Goal: Navigation & Orientation: Find specific page/section

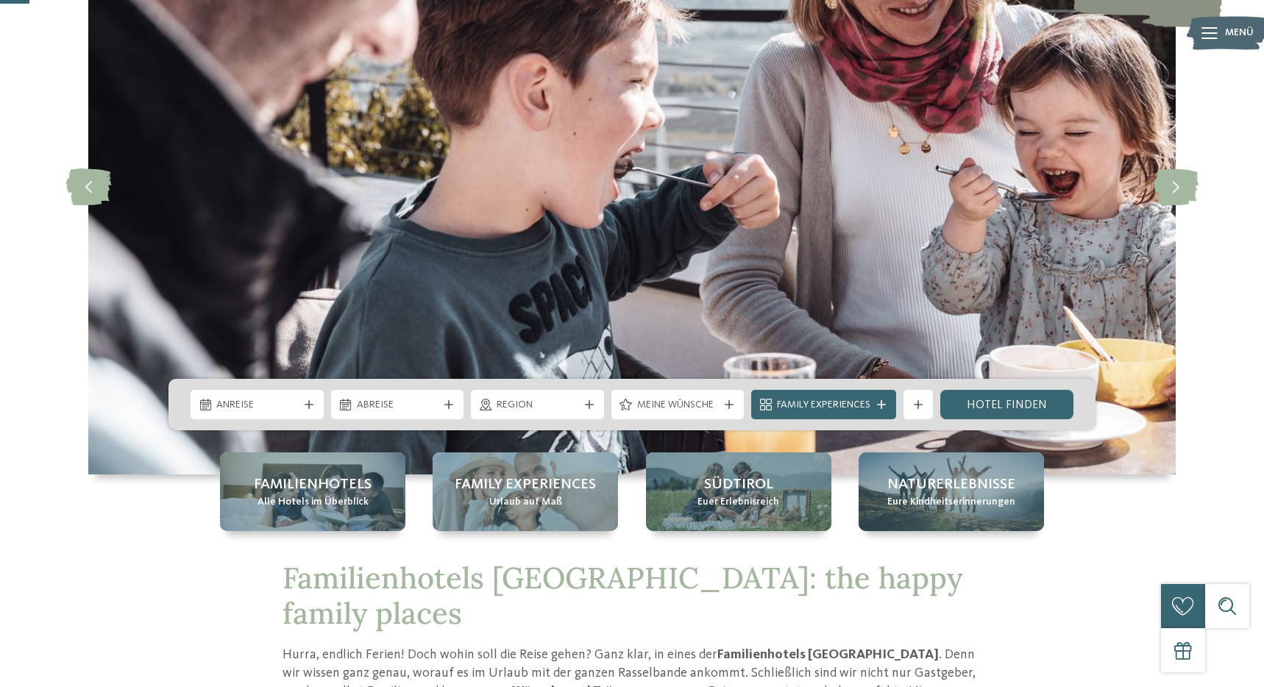
scroll to position [184, 0]
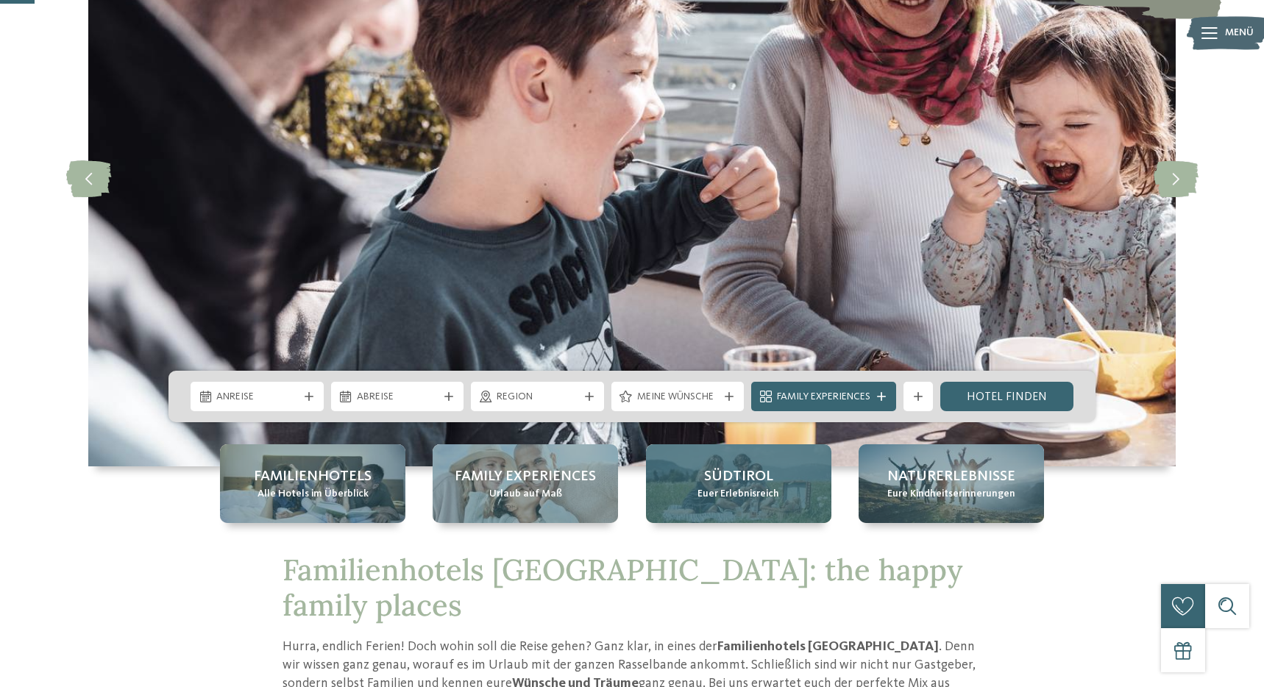
click at [700, 503] on div "Südtirol Euer Erlebnisreich" at bounding box center [738, 484] width 185 height 79
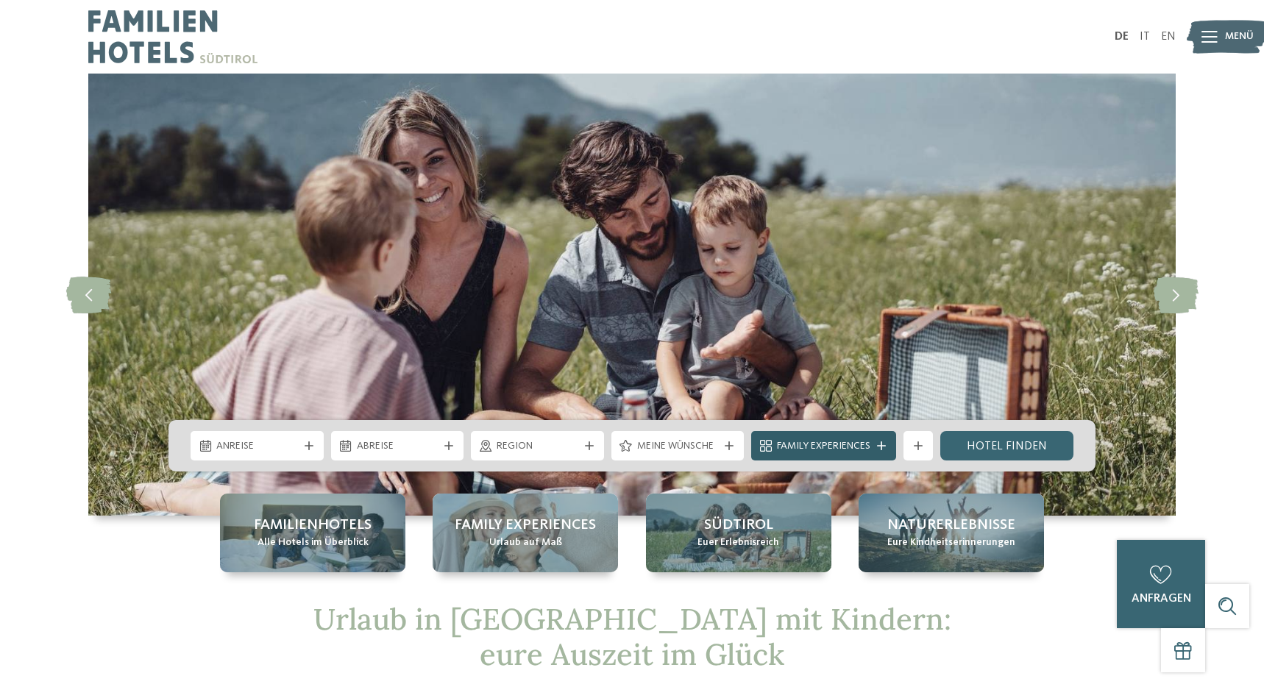
click at [829, 451] on span "Family Experiences" at bounding box center [823, 446] width 93 height 15
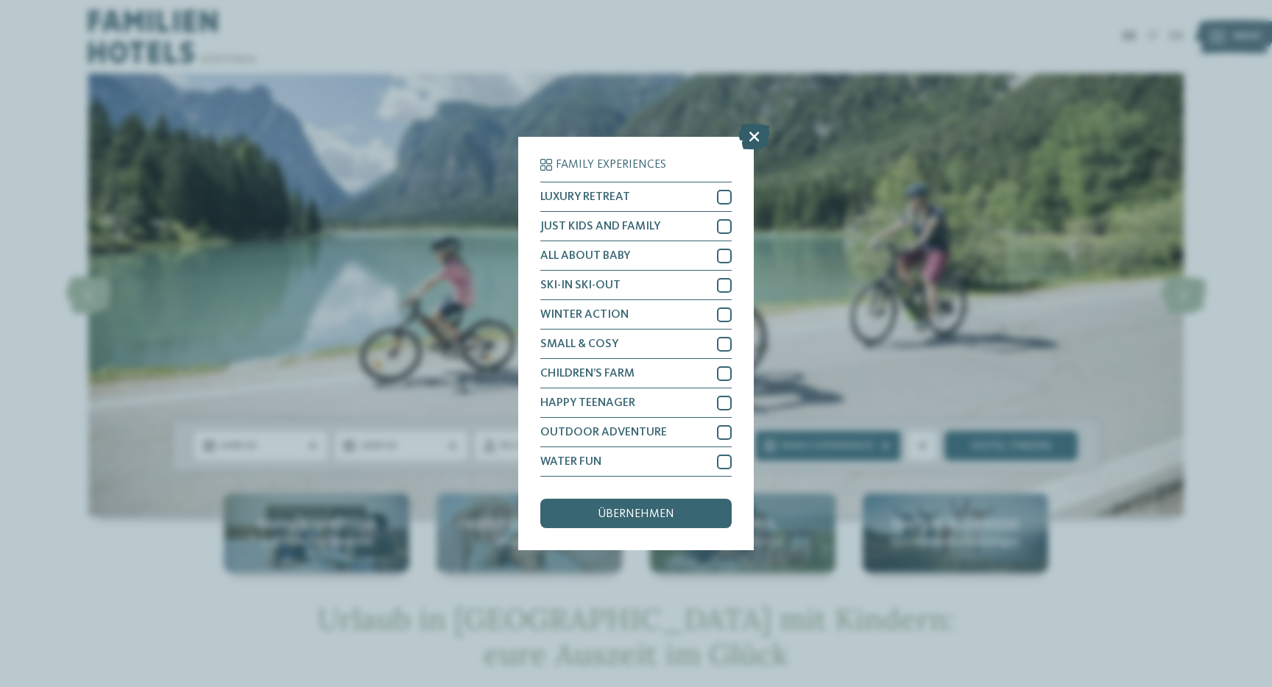
click at [752, 124] on icon at bounding box center [754, 137] width 32 height 26
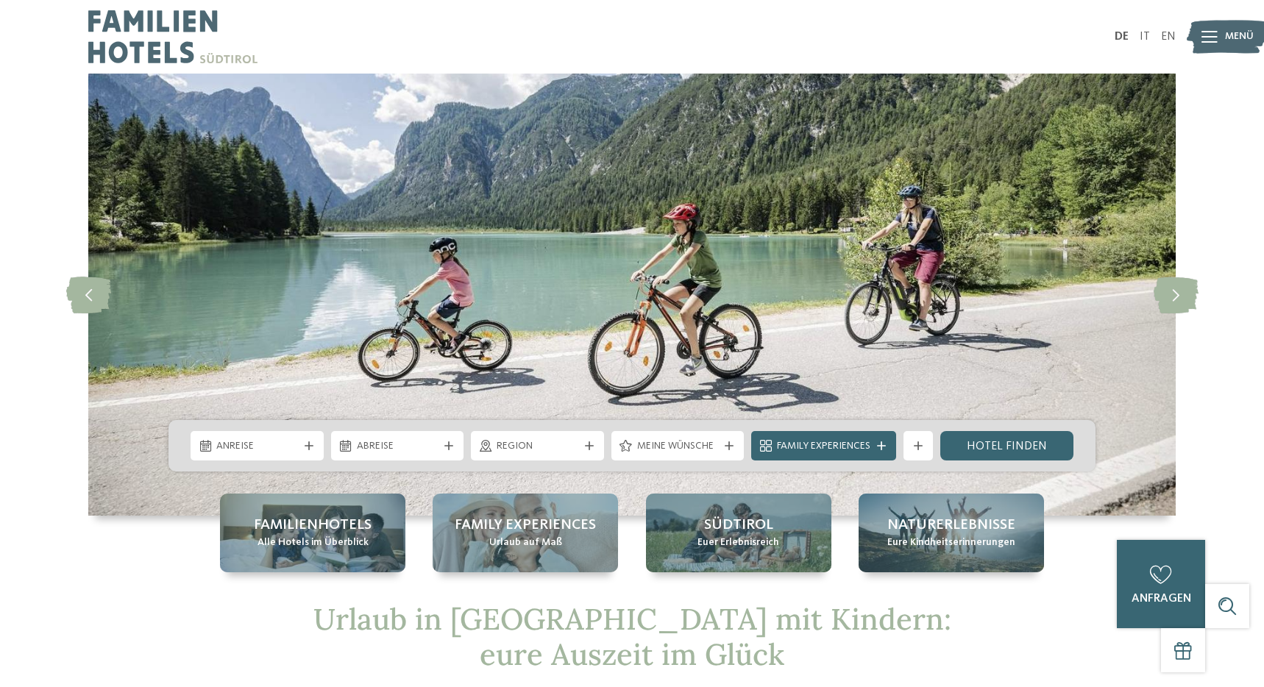
click at [135, 38] on img at bounding box center [172, 37] width 169 height 74
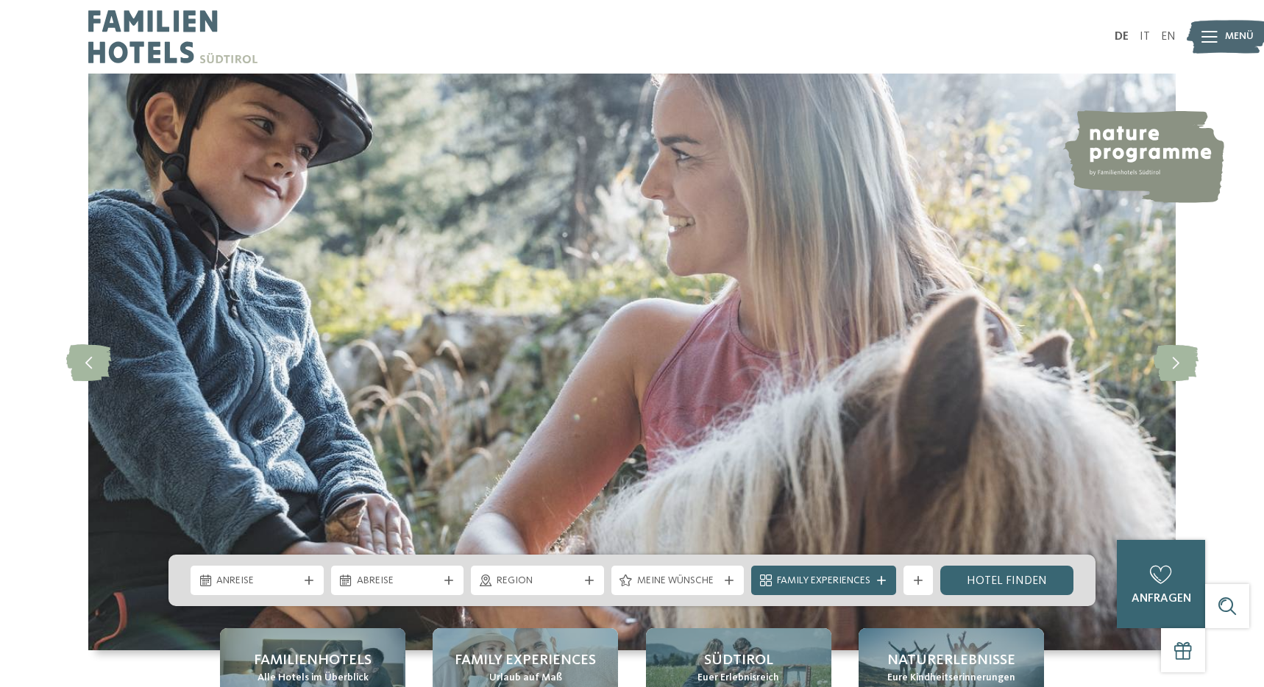
click at [1227, 30] on span "Menü" at bounding box center [1239, 36] width 29 height 15
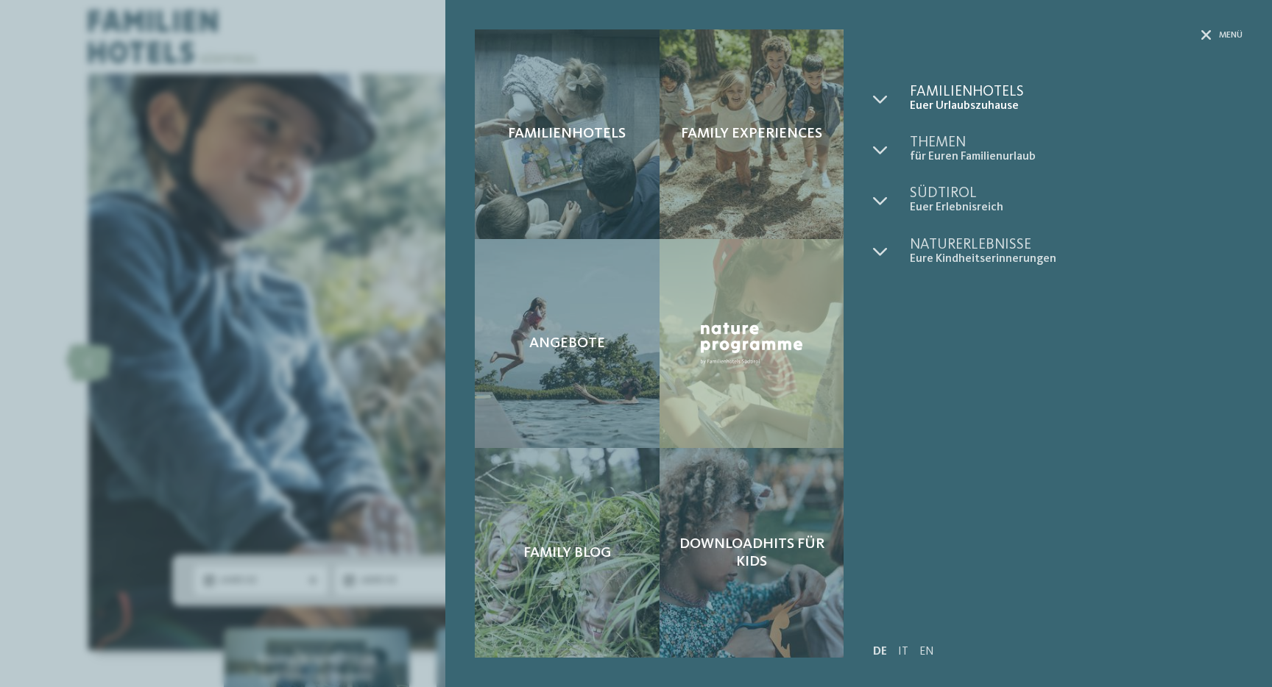
click at [960, 95] on span "Familienhotels" at bounding box center [1076, 92] width 333 height 15
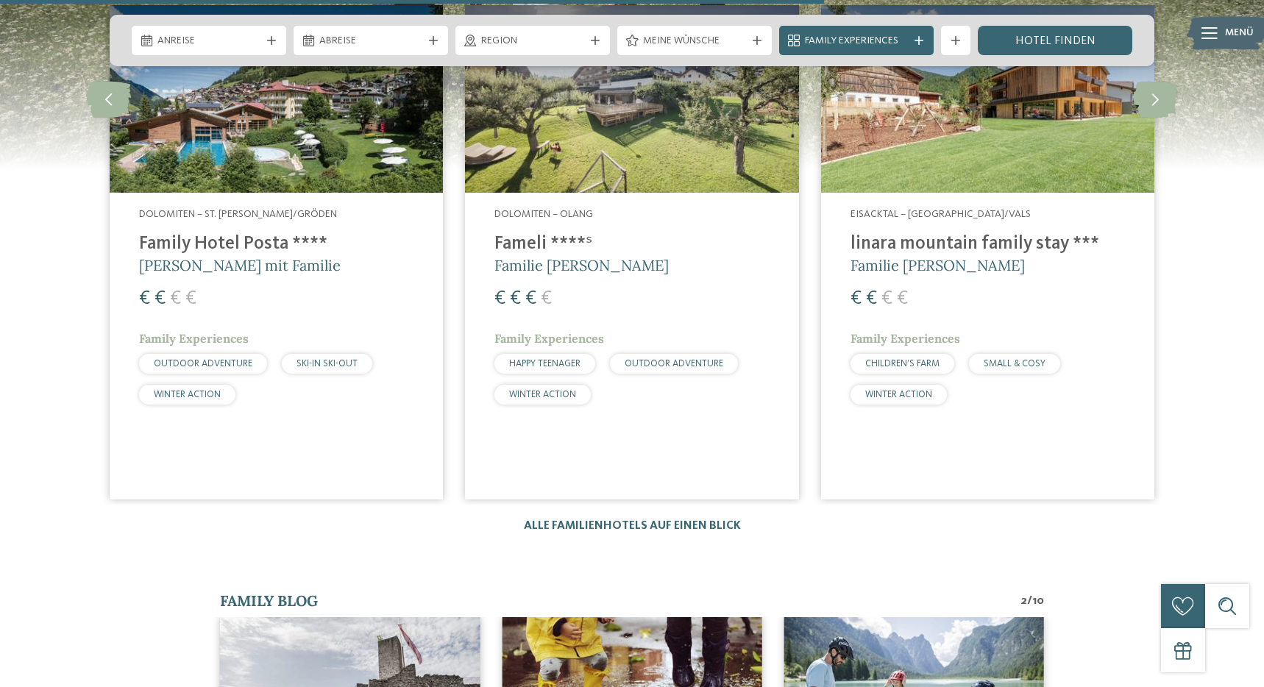
scroll to position [2882, 0]
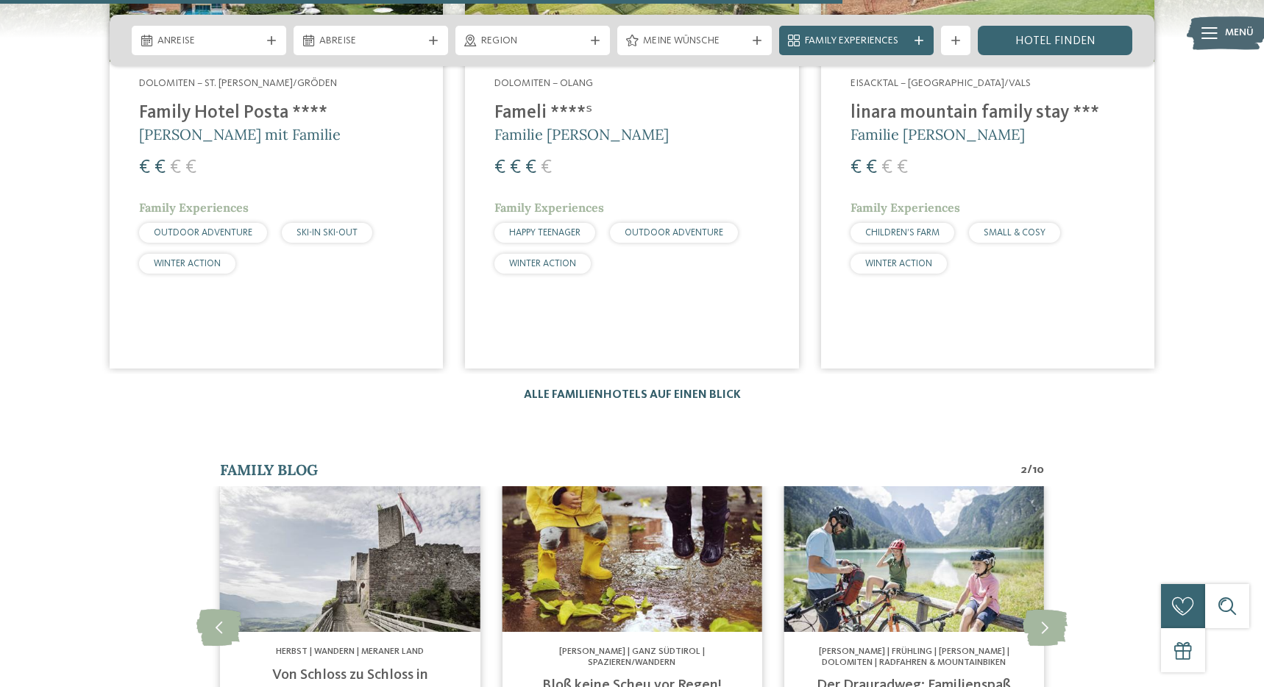
click at [559, 389] on link "Alle Familienhotels auf einen Blick" at bounding box center [632, 395] width 217 height 12
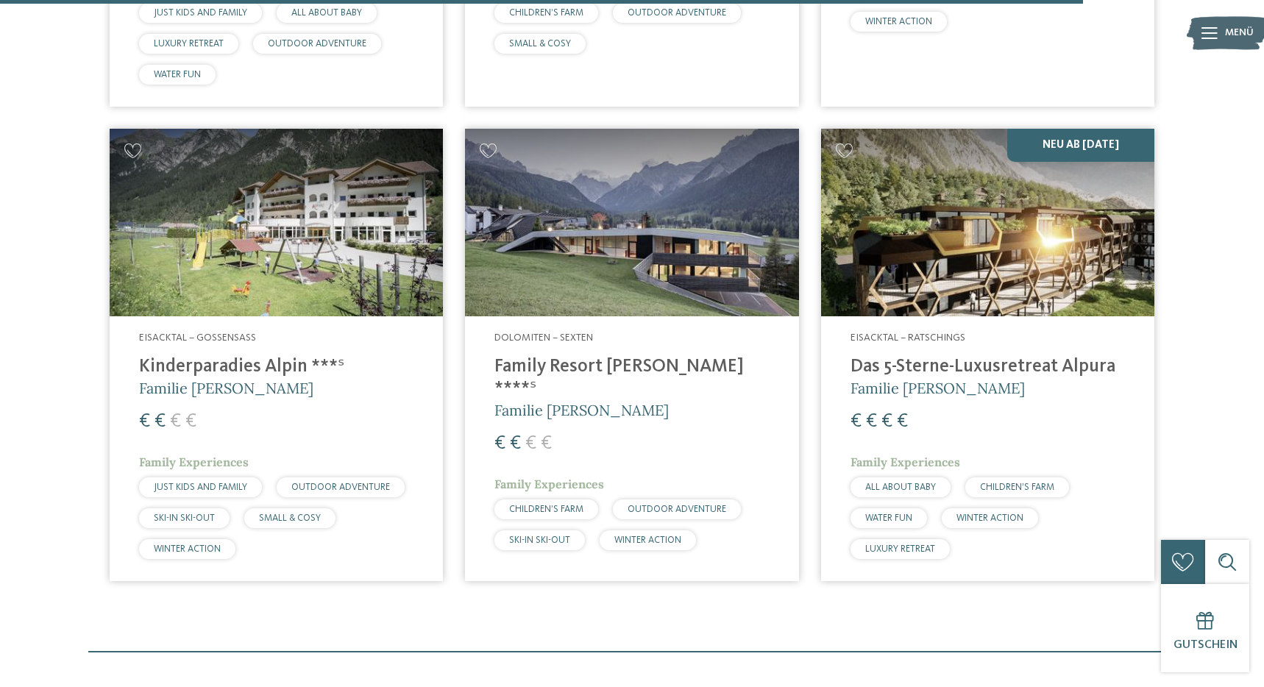
scroll to position [4231, 0]
